Goal: Transaction & Acquisition: Purchase product/service

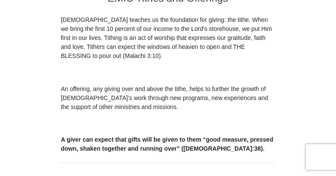
scroll to position [343, 0]
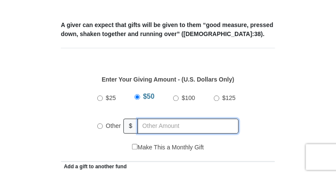
radio input "true"
click at [164, 119] on input "text" at bounding box center [190, 126] width 98 height 15
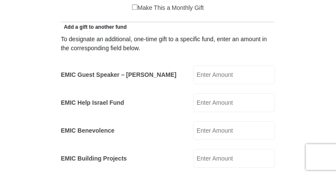
scroll to position [457, 0]
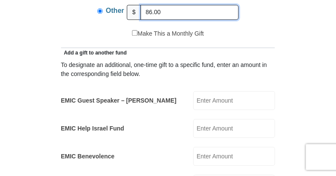
type input "86.00"
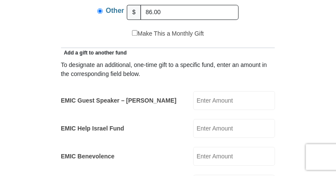
click at [218, 119] on input "EMIC Help Israel Fund" at bounding box center [234, 128] width 82 height 19
type input "10.00"
click at [212, 91] on input "EMIC Guest Speaker – [PERSON_NAME]" at bounding box center [234, 100] width 82 height 19
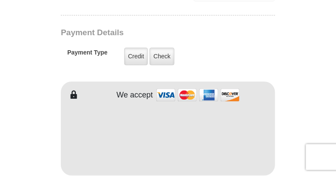
scroll to position [733, 0]
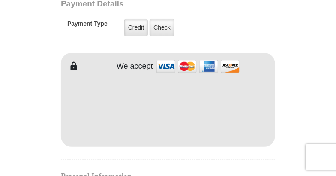
type input "10.00"
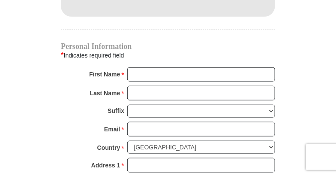
scroll to position [859, 0]
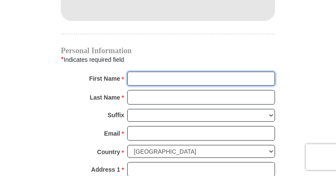
click at [134, 72] on input "First Name *" at bounding box center [201, 79] width 148 height 15
type input "[PERSON_NAME]"
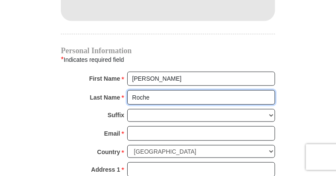
type input "Roche"
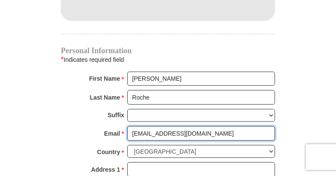
type input "[EMAIL_ADDRESS][DOMAIN_NAME]"
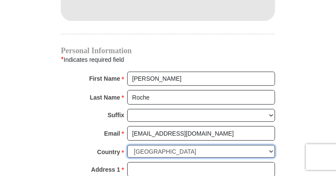
click at [148, 145] on select "[GEOGRAPHIC_DATA] [GEOGRAPHIC_DATA] [GEOGRAPHIC_DATA] [GEOGRAPHIC_DATA] [GEOGRA…" at bounding box center [201, 151] width 148 height 13
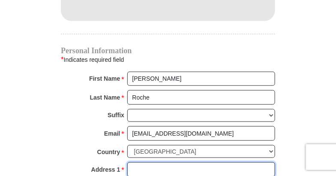
click at [142, 162] on input "Address 1 *" at bounding box center [201, 169] width 148 height 15
type input "[STREET_ADDRESS]"
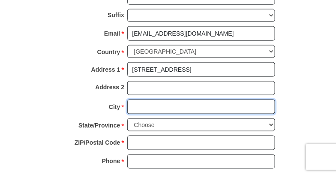
scroll to position [958, 0]
type input "[PERSON_NAME]"
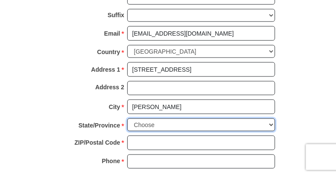
select select "AL"
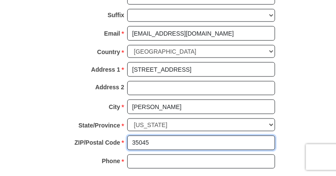
type input "35045"
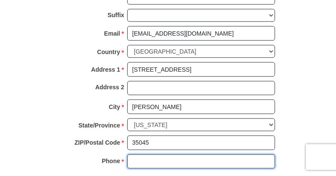
click at [137, 154] on input "Phone * *" at bounding box center [201, 161] width 148 height 15
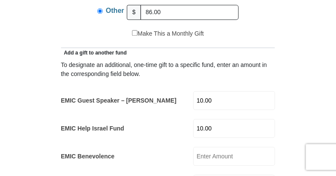
scroll to position [343, 0]
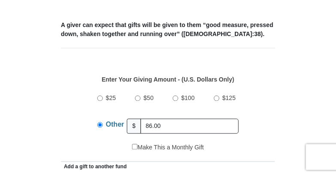
type input "[PHONE_NUMBER]"
drag, startPoint x: 179, startPoint y: 112, endPoint x: 106, endPoint y: 112, distance: 72.8
click at [109, 115] on div "Other $ 86.00" at bounding box center [167, 125] width 141 height 21
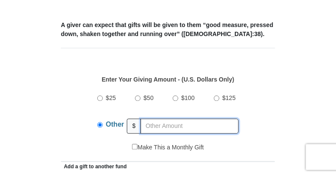
scroll to position [457, 0]
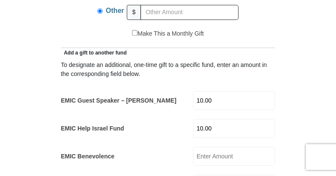
click at [205, 91] on input "10.00" at bounding box center [234, 100] width 82 height 19
drag, startPoint x: 219, startPoint y: 87, endPoint x: 171, endPoint y: 87, distance: 48.8
click at [171, 91] on div "EMIC Guest Speaker – [PERSON_NAME] 10.00 EMIC Guest Speaker – [PERSON_NAME] Amo…" at bounding box center [168, 100] width 214 height 19
drag, startPoint x: 219, startPoint y: 117, endPoint x: 188, endPoint y: 113, distance: 31.5
click at [188, 119] on div "EMIC Help Israel Fund 10.00 EMIC Help Israel Fund Amount must be a valid number…" at bounding box center [168, 128] width 214 height 19
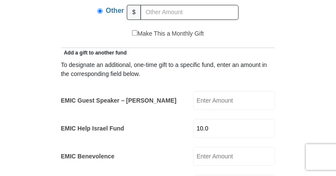
type input "10.00"
click at [221, 91] on input "EMIC Guest Speaker – [PERSON_NAME]" at bounding box center [234, 100] width 82 height 19
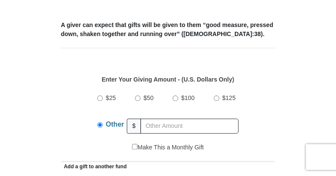
type input "10.00"
click at [157, 119] on input "text" at bounding box center [190, 126] width 98 height 15
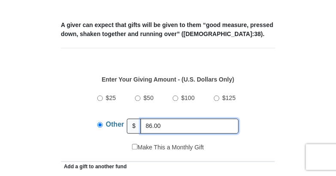
type input "86.00"
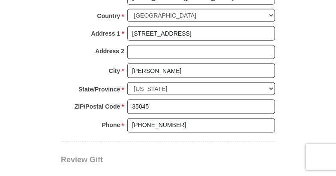
scroll to position [1109, 0]
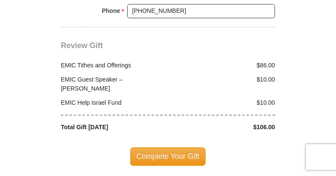
click at [180, 147] on span "Complete Your Gift" at bounding box center [168, 156] width 76 height 18
